Goal: Information Seeking & Learning: Learn about a topic

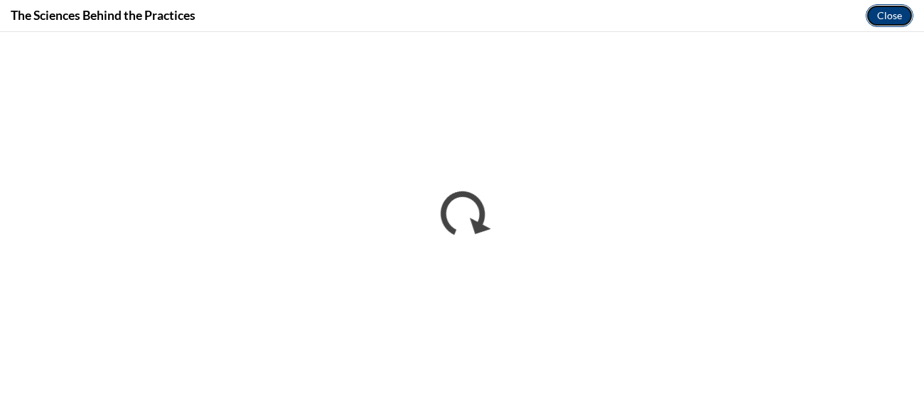
click at [882, 10] on button "Close" at bounding box center [890, 15] width 48 height 23
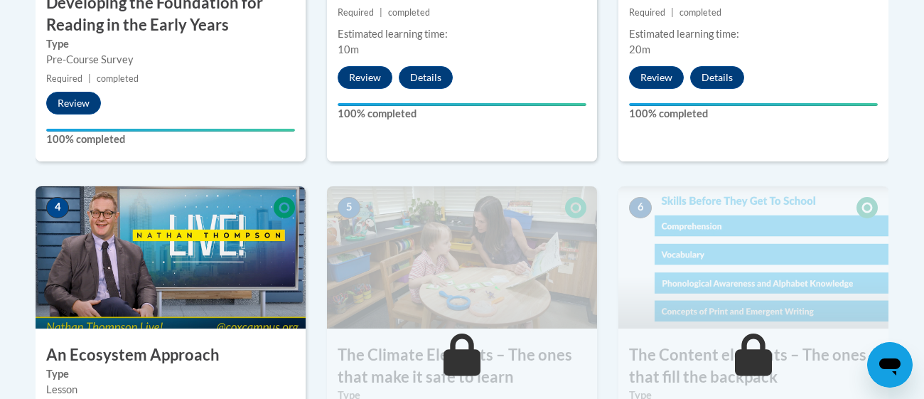
click at [245, 296] on img at bounding box center [171, 257] width 270 height 142
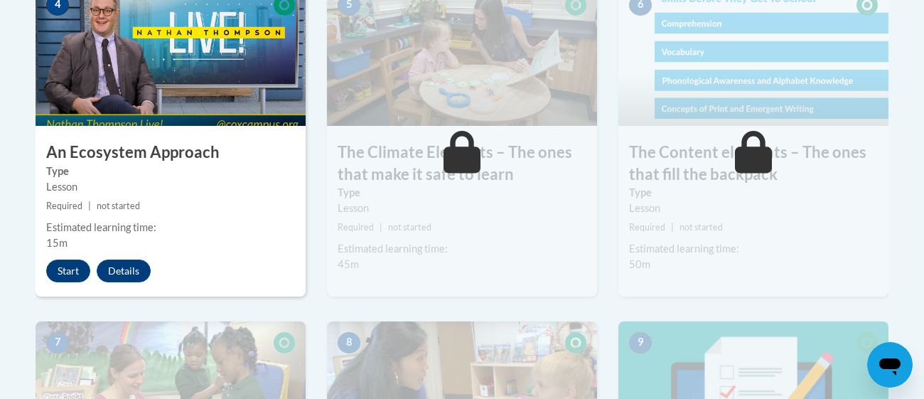
scroll to position [927, 0]
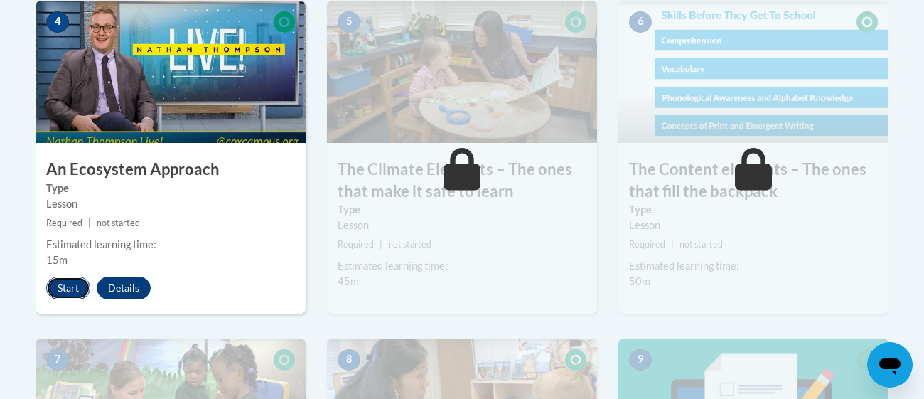
click at [52, 287] on button "Start" at bounding box center [68, 288] width 44 height 23
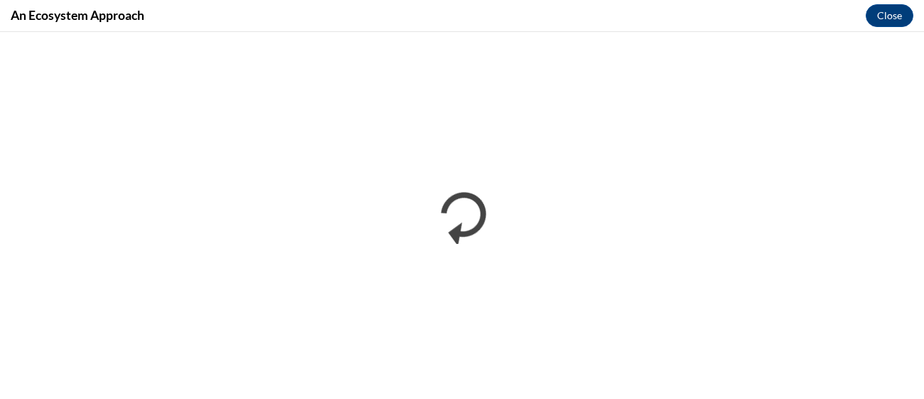
scroll to position [0, 0]
click at [898, 13] on button "Close" at bounding box center [890, 15] width 48 height 23
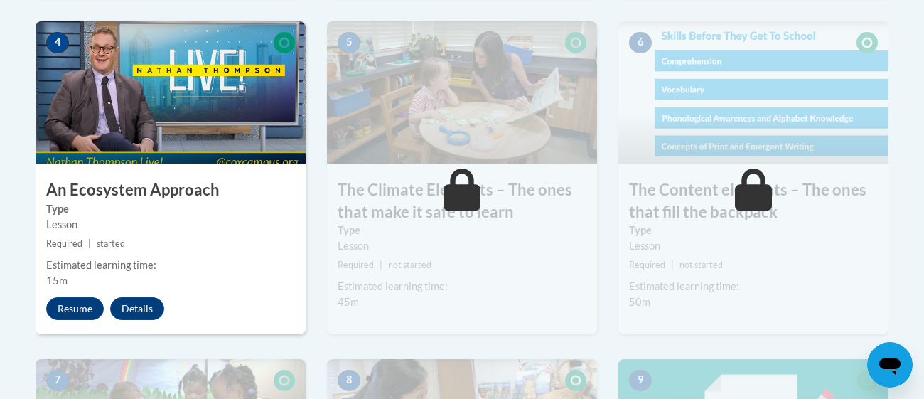
scroll to position [916, 0]
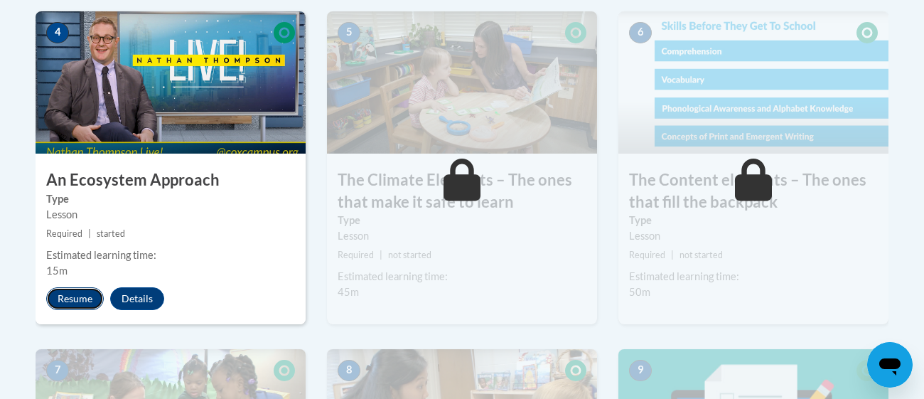
click at [87, 300] on button "Resume" at bounding box center [75, 298] width 58 height 23
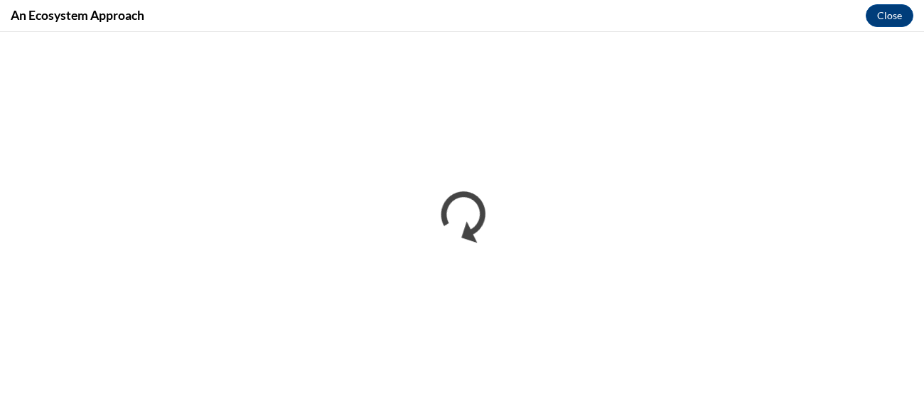
scroll to position [0, 0]
